Goal: Task Accomplishment & Management: Use online tool/utility

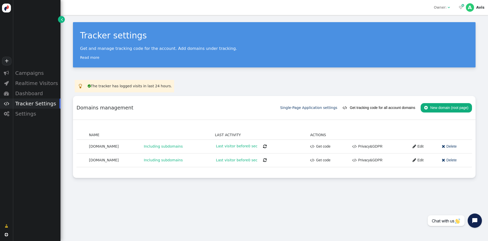
click at [263, 161] on span "" at bounding box center [265, 160] width 4 height 4
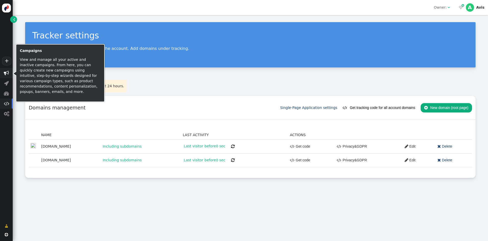
click at [9, 73] on span "" at bounding box center [6, 72] width 5 height 5
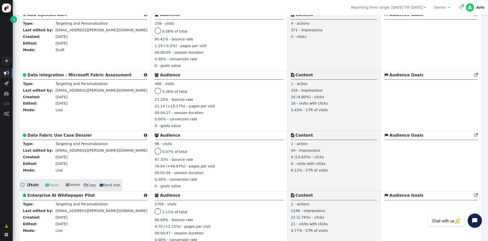
scroll to position [701, 0]
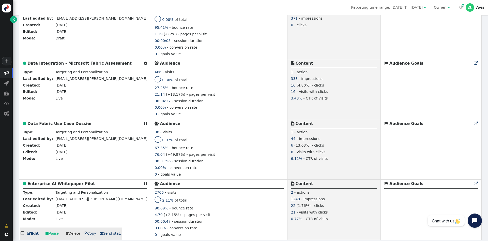
click at [71, 183] on b "Enterprise AI Whitepaper Pilot" at bounding box center [60, 183] width 67 height 5
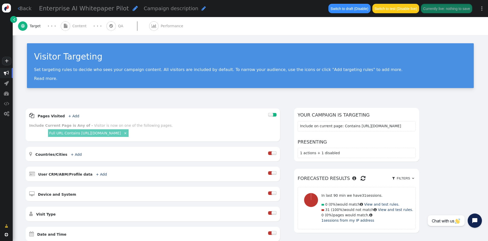
click at [65, 27] on span "" at bounding box center [66, 26] width 4 height 4
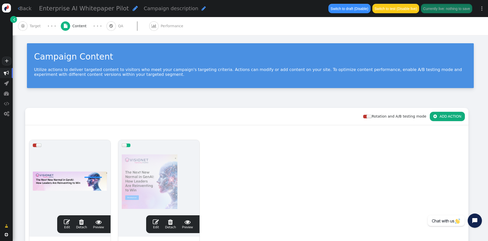
click at [102, 26] on div "· · ·" at bounding box center [98, 26] width 18 height 7
click at [106, 26] on span "" at bounding box center [110, 25] width 9 height 9
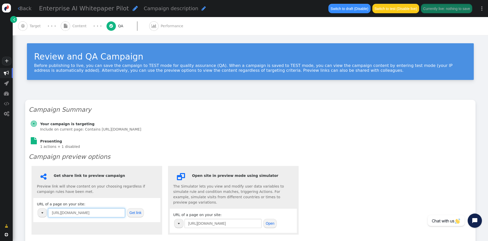
click at [99, 214] on input "[URL][DOMAIN_NAME]" at bounding box center [86, 212] width 77 height 9
paste input "[URL][DOMAIN_NAME]"
paste input "text"
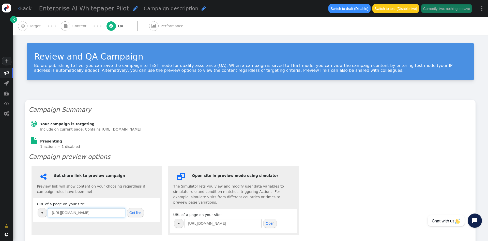
type input "[URL][DOMAIN_NAME]"
click at [133, 215] on button "Get link" at bounding box center [135, 212] width 17 height 9
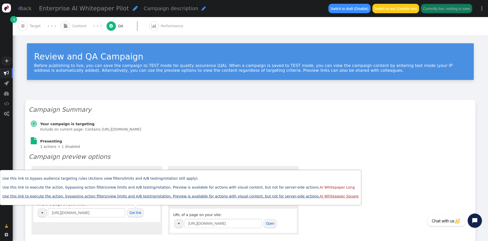
click at [221, 196] on link "Use this link to execute the action, bypassing action filters/view limits and A…" at bounding box center [180, 196] width 356 height 4
click at [70, 25] on div " Content" at bounding box center [75, 26] width 28 height 18
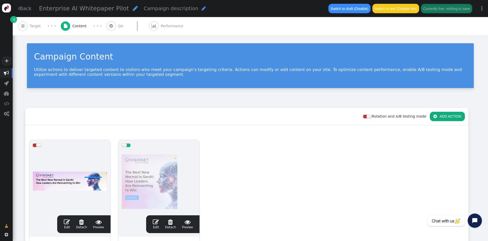
click at [158, 223] on span "" at bounding box center [156, 221] width 6 height 6
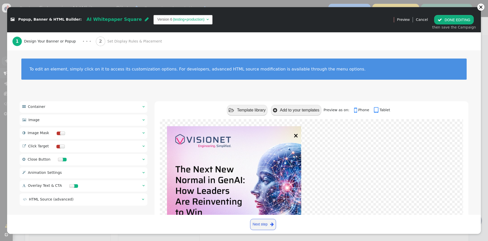
click at [107, 39] on span "Set Display Rules & Placement" at bounding box center [135, 41] width 57 height 5
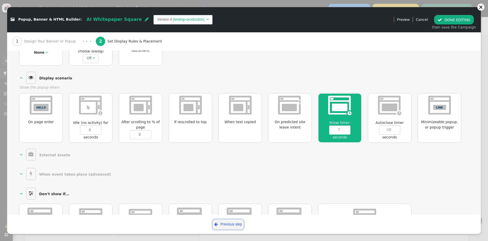
scroll to position [248, 0]
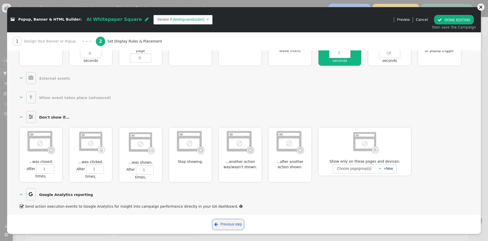
click at [455, 21] on button " DONE EDITING" at bounding box center [454, 19] width 40 height 9
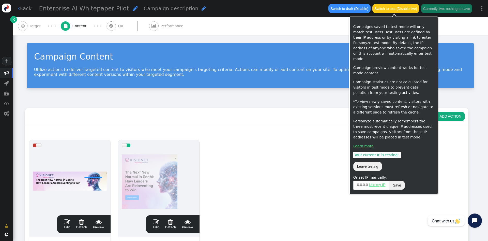
click at [432, 8] on button "Currently live: nothing to save" at bounding box center [446, 8] width 51 height 9
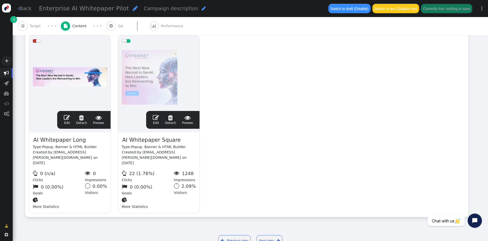
scroll to position [106, 0]
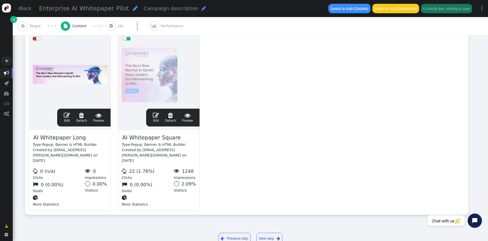
click at [159, 117] on span "" at bounding box center [156, 115] width 6 height 6
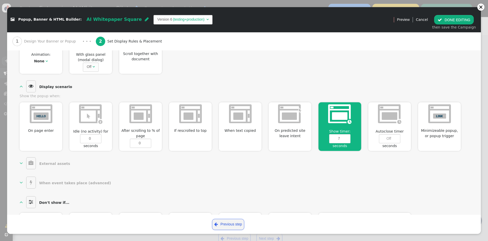
scroll to position [164, 0]
click at [303, 135] on span "On predicted site leave intent" at bounding box center [290, 132] width 43 height 11
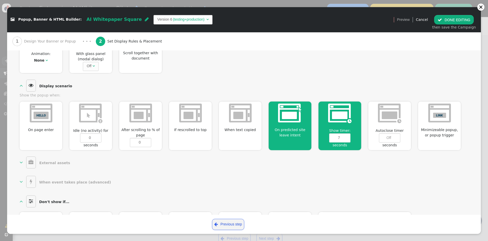
click at [451, 16] on button " DONE EDITING" at bounding box center [454, 19] width 40 height 9
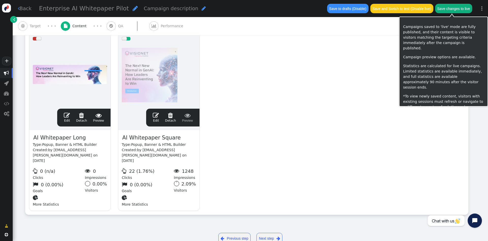
click at [451, 9] on button "Save changes to live" at bounding box center [453, 8] width 37 height 9
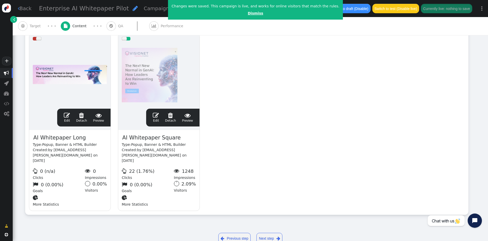
click at [248, 14] on link "Dismiss" at bounding box center [255, 13] width 15 height 4
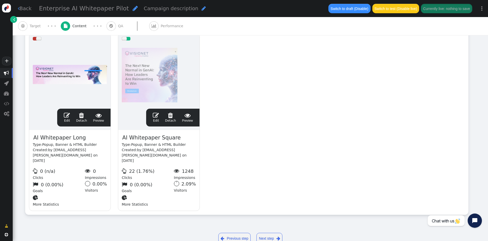
click at [111, 27] on span "" at bounding box center [110, 25] width 9 height 9
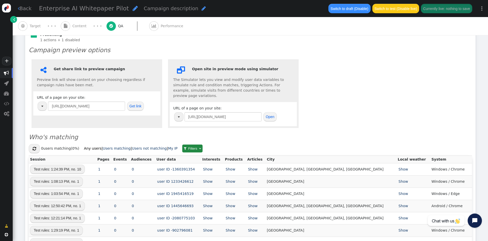
click at [131, 106] on button "Get link" at bounding box center [135, 105] width 17 height 9
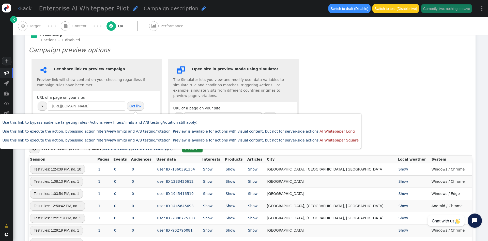
click at [139, 120] on link "Use this link to bypass audience targeting rules (Actions view filters/limits a…" at bounding box center [100, 122] width 196 height 4
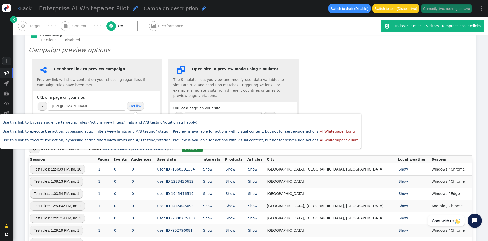
click at [209, 138] on link "Use this link to execute the action, bypassing action filters/view limits and A…" at bounding box center [180, 140] width 356 height 4
click at [174, 124] on link "Use this link to bypass audience targeting rules (Actions view filters/limits a…" at bounding box center [100, 122] width 196 height 4
click at [21, 9] on link " Back" at bounding box center [25, 8] width 14 height 7
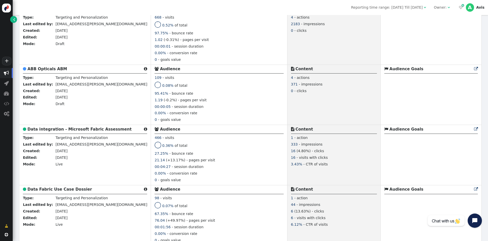
scroll to position [701, 0]
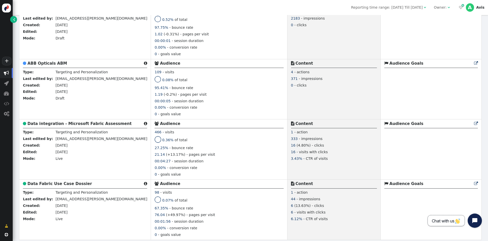
click at [449, 220] on span "Chat with us" at bounding box center [446, 220] width 29 height 5
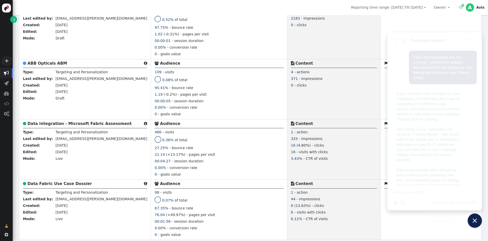
scroll to position [233, 0]
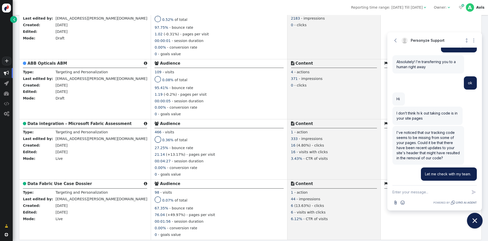
click at [479, 222] on button "Close chat widget" at bounding box center [475, 220] width 16 height 16
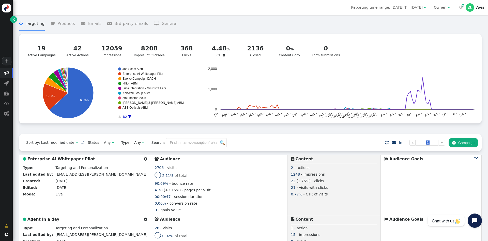
scroll to position [0, 0]
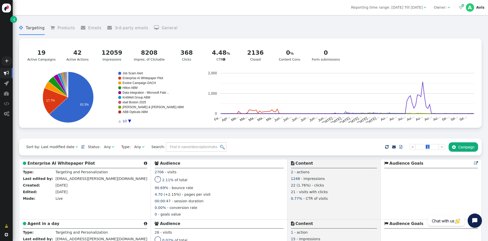
click at [426, 8] on div "" at bounding box center [423, 7] width 3 height 5
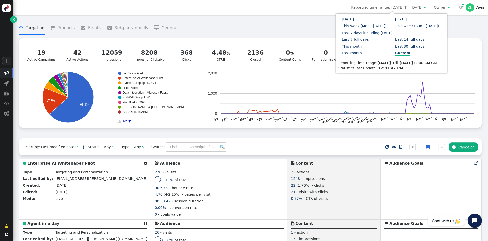
click at [395, 48] on link "Last 30 full days" at bounding box center [409, 46] width 29 height 4
